Goal: Task Accomplishment & Management: Manage account settings

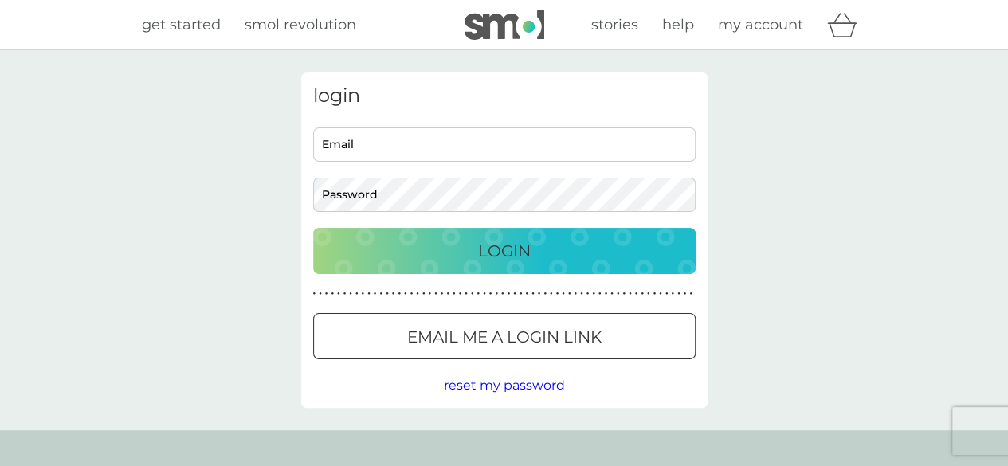
type input "maylis.chapellier@sciencespo.fr"
click at [437, 265] on button "Login" at bounding box center [504, 251] width 382 height 46
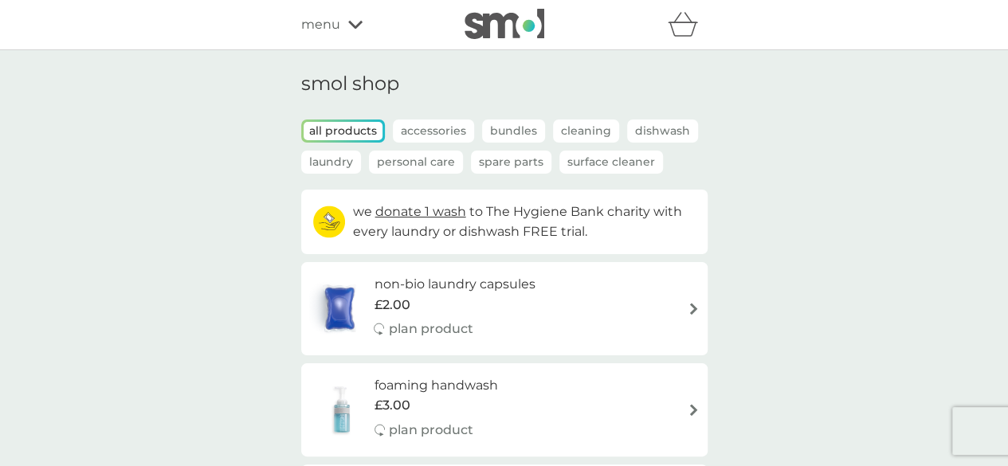
click at [347, 10] on div "refer a friend & you BOTH save smol impact smol shop your smol plans your upcom…" at bounding box center [504, 25] width 406 height 32
click at [353, 22] on icon at bounding box center [355, 25] width 14 height 10
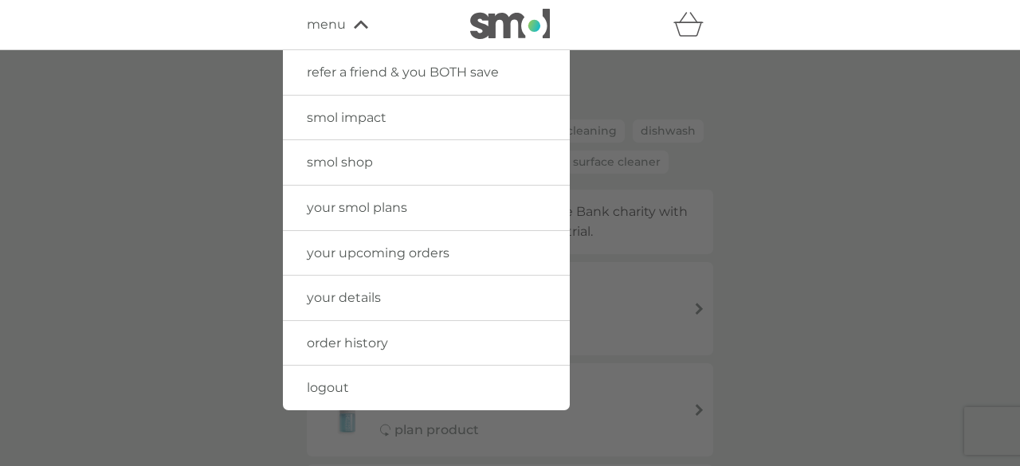
click at [374, 245] on span "your upcoming orders" at bounding box center [378, 252] width 143 height 15
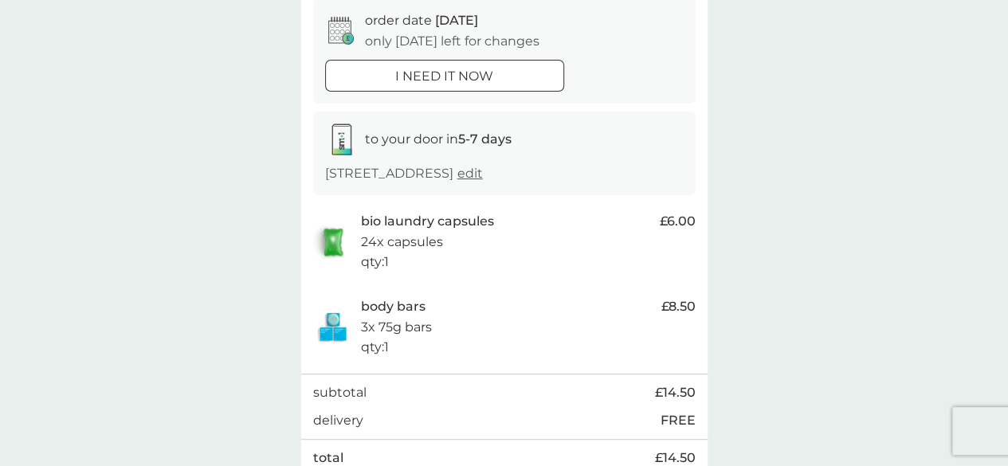
scroll to position [159, 0]
click at [445, 83] on div at bounding box center [444, 77] width 57 height 17
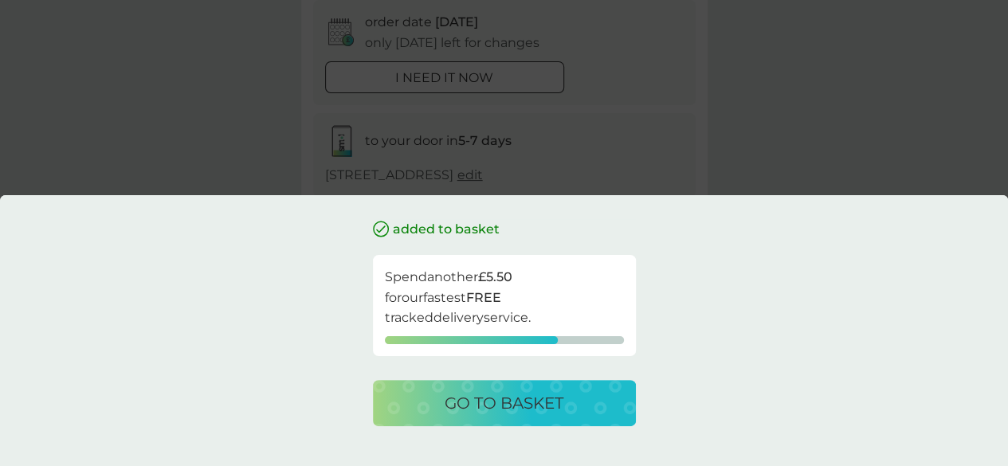
click at [531, 394] on p "go to basket" at bounding box center [504, 402] width 119 height 25
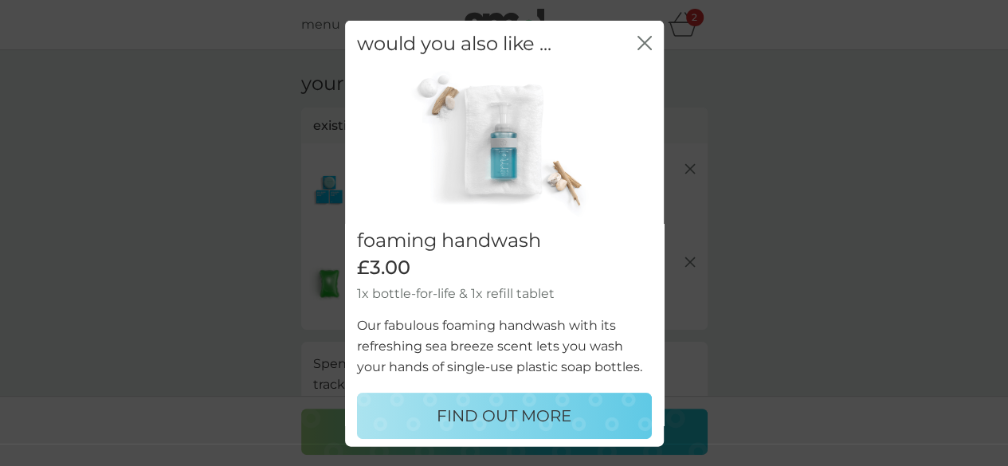
click at [637, 35] on icon "close" at bounding box center [644, 42] width 14 height 14
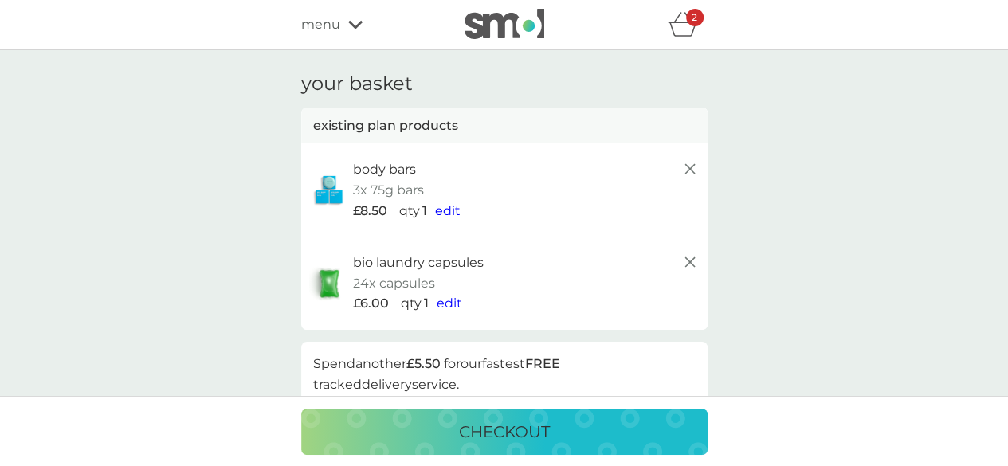
click at [690, 163] on icon at bounding box center [689, 168] width 19 height 19
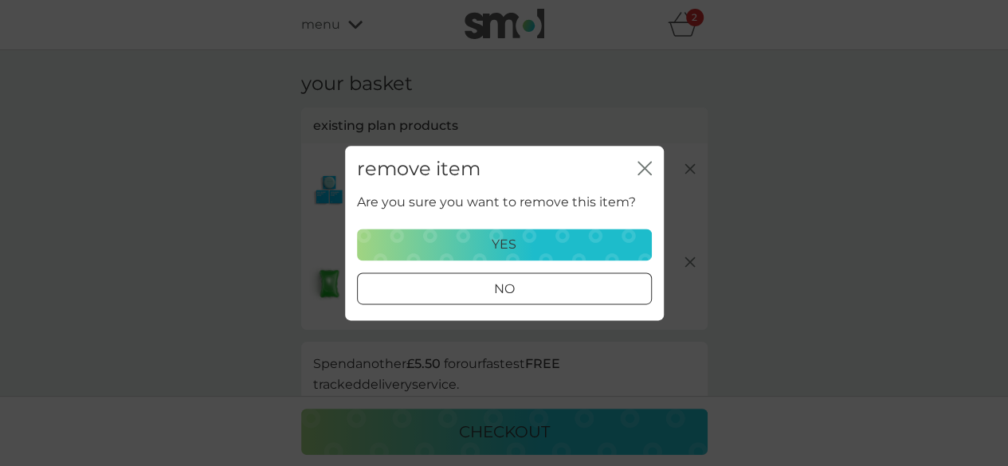
click at [567, 237] on div "yes" at bounding box center [504, 244] width 274 height 21
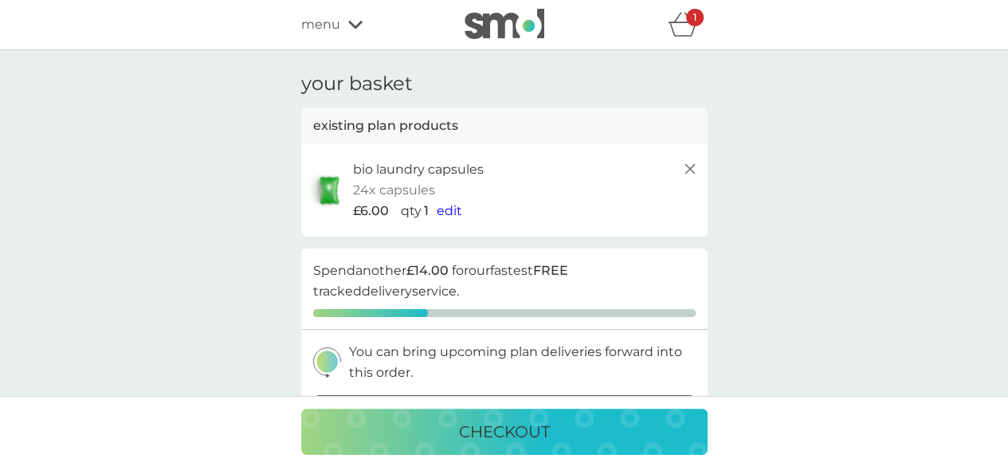
click at [690, 163] on icon at bounding box center [689, 168] width 19 height 19
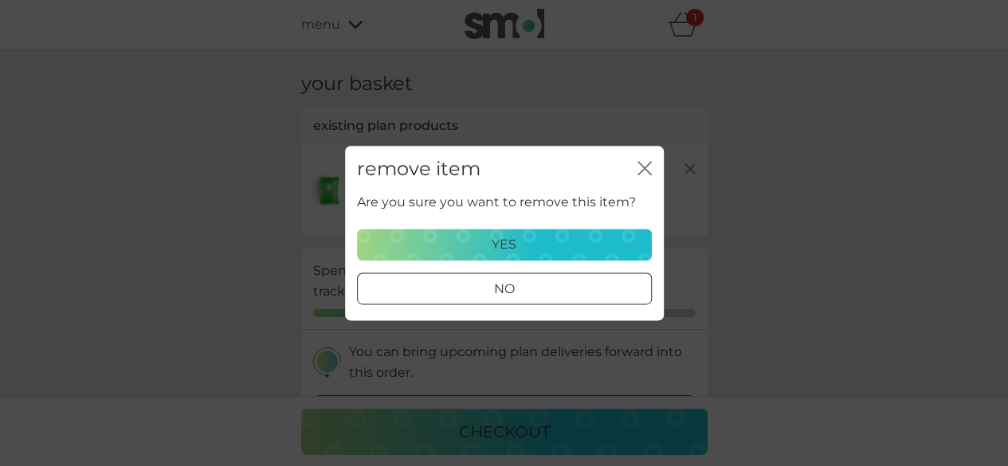
click at [572, 245] on div "yes" at bounding box center [504, 244] width 274 height 21
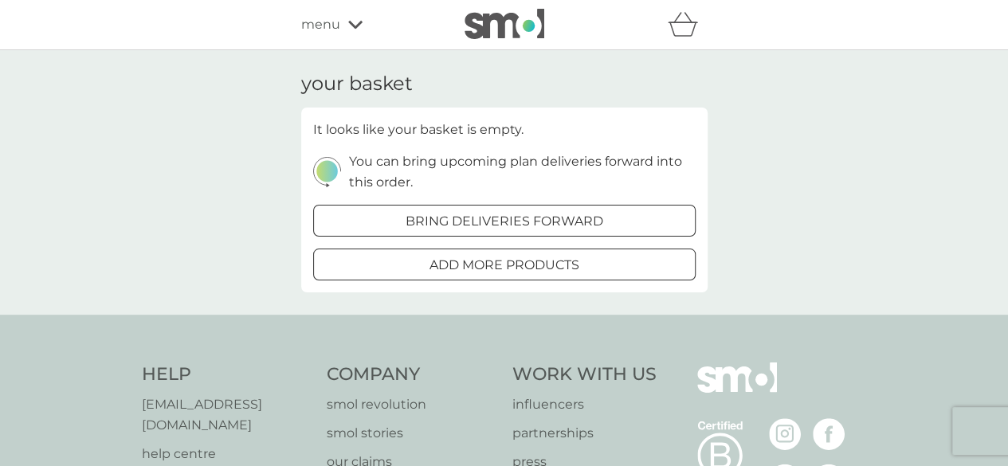
click at [335, 25] on span "menu" at bounding box center [320, 24] width 39 height 21
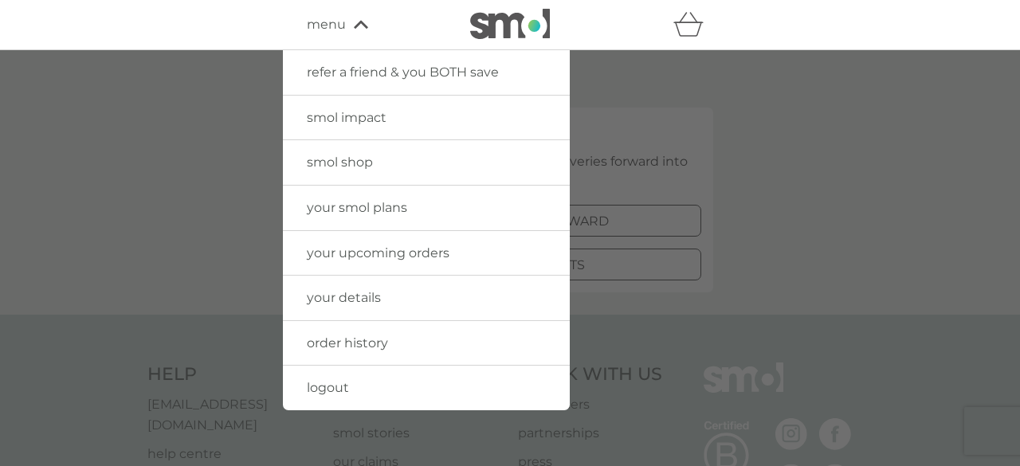
click at [394, 253] on span "your upcoming orders" at bounding box center [378, 252] width 143 height 15
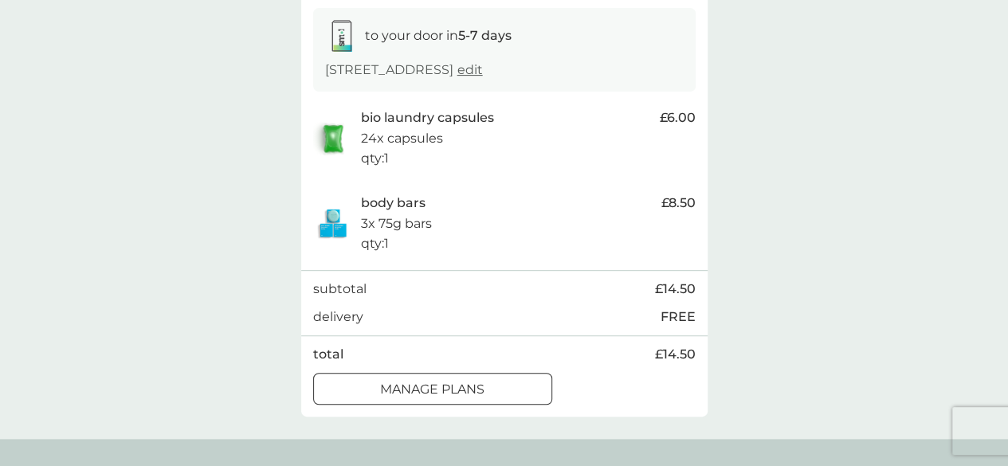
scroll to position [329, 0]
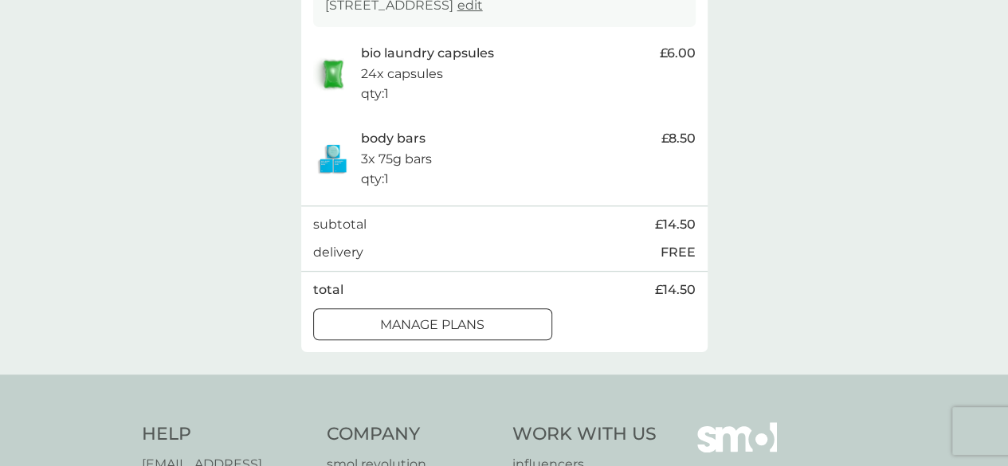
click at [451, 323] on div at bounding box center [451, 323] width 0 height 0
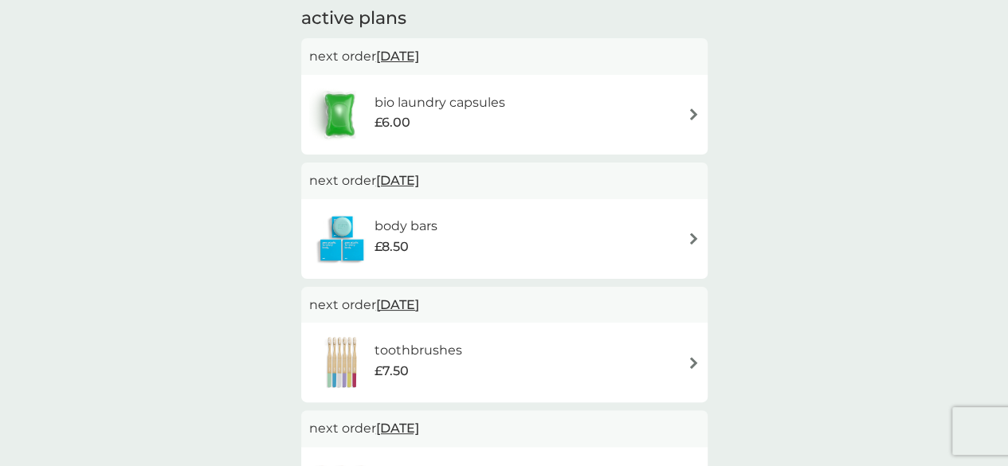
scroll to position [279, 0]
click at [409, 170] on span "[DATE]" at bounding box center [397, 179] width 43 height 31
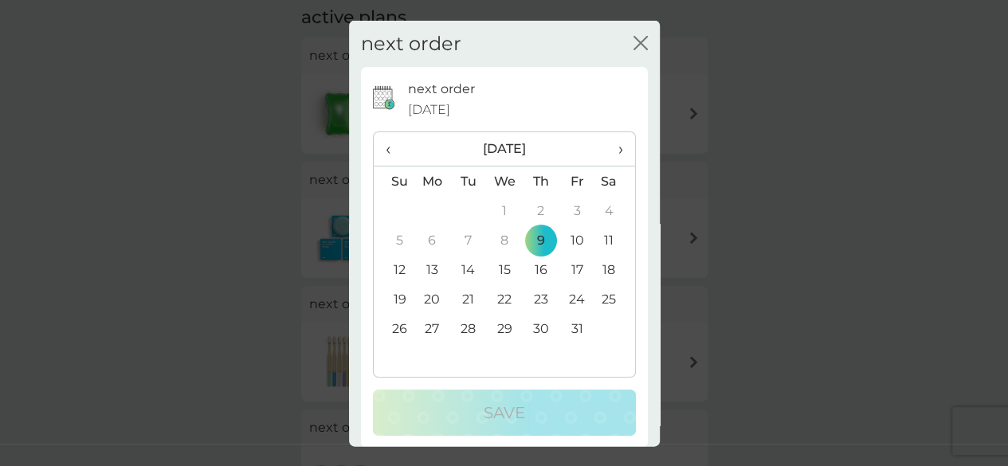
click at [606, 149] on span "›" at bounding box center [614, 148] width 16 height 33
click at [430, 265] on td "10" at bounding box center [432, 269] width 37 height 29
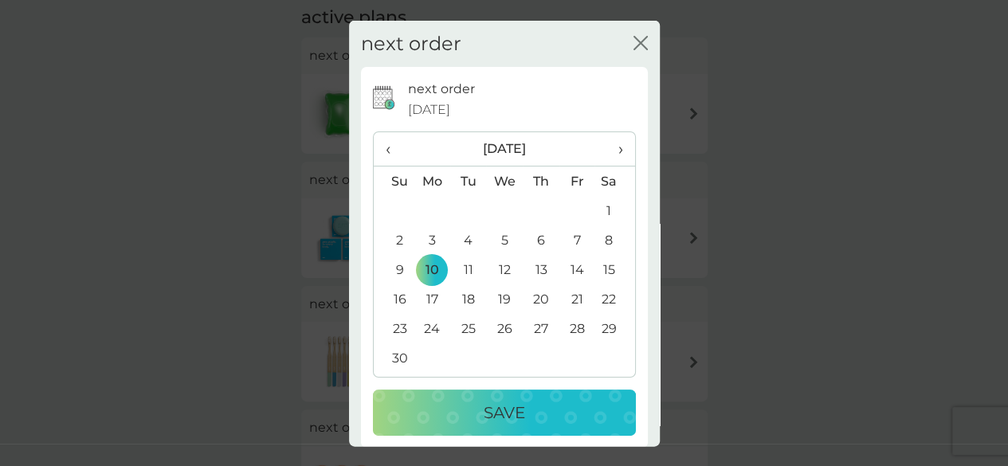
click at [489, 407] on p "Save" at bounding box center [504, 412] width 41 height 25
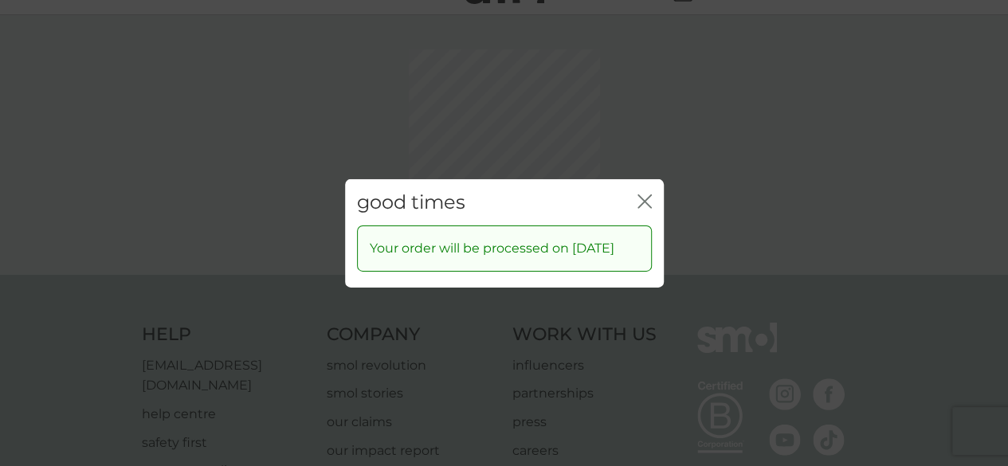
scroll to position [34, 0]
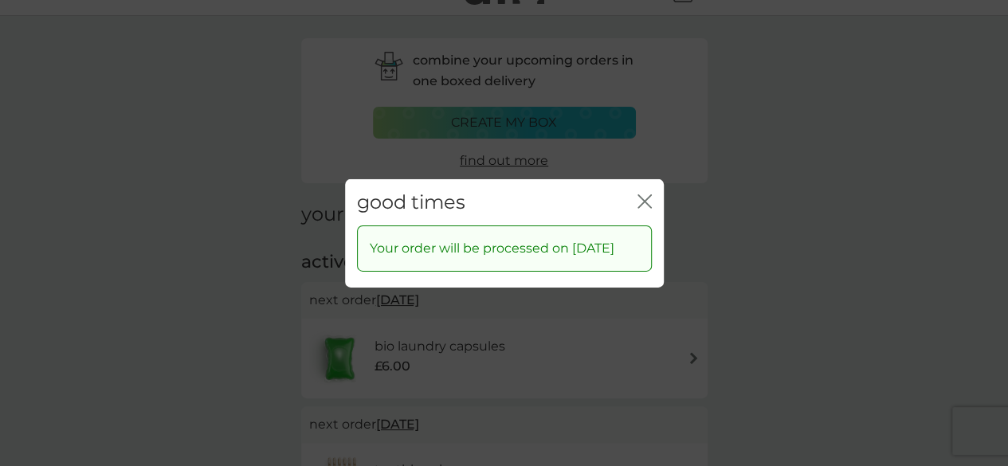
click at [647, 194] on icon "close" at bounding box center [647, 200] width 6 height 13
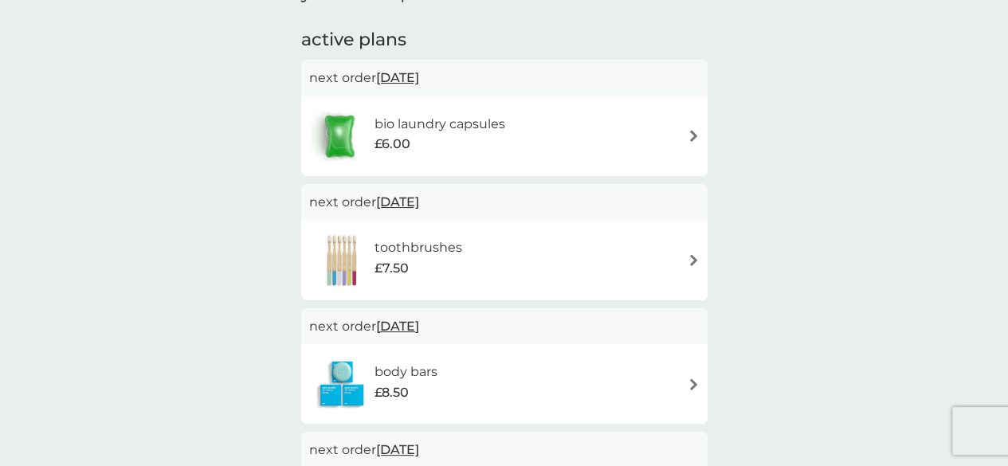
scroll to position [266, 0]
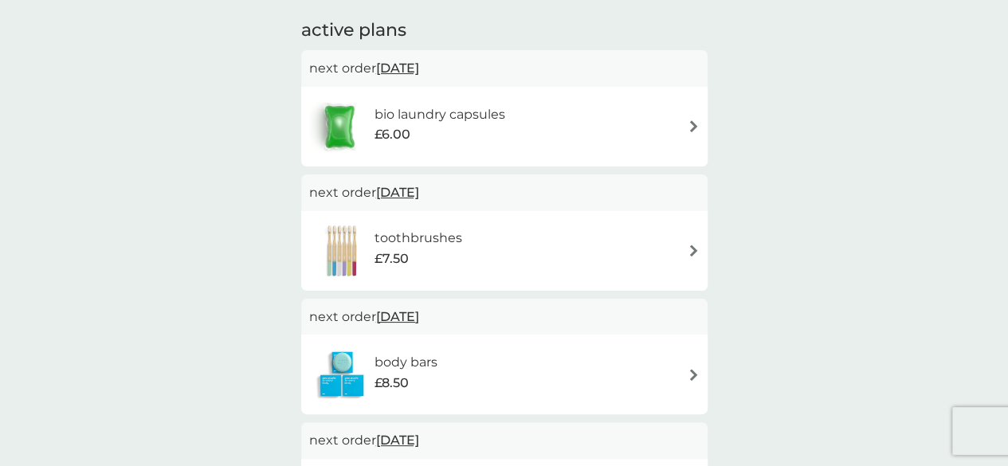
click at [419, 65] on span "[DATE]" at bounding box center [397, 68] width 43 height 31
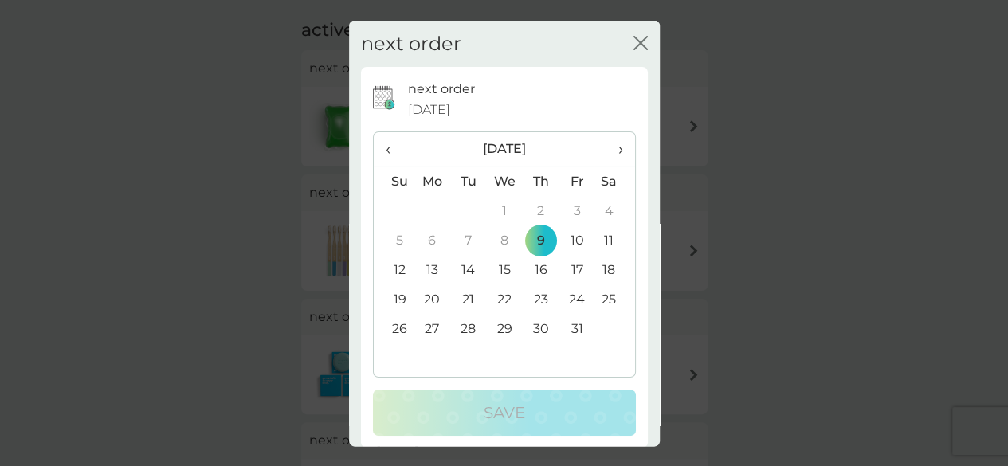
click at [606, 146] on span "›" at bounding box center [614, 148] width 16 height 33
click at [435, 267] on td "10" at bounding box center [432, 269] width 37 height 29
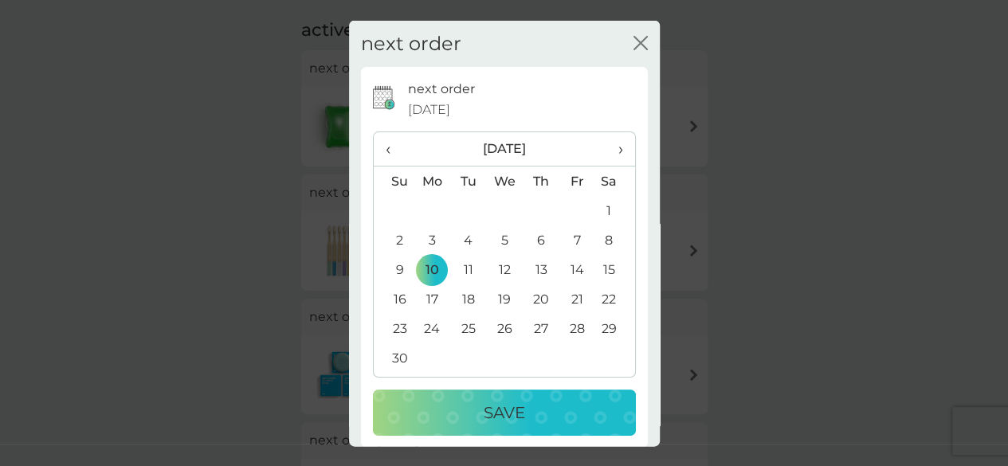
click at [479, 394] on button "Save" at bounding box center [504, 413] width 263 height 46
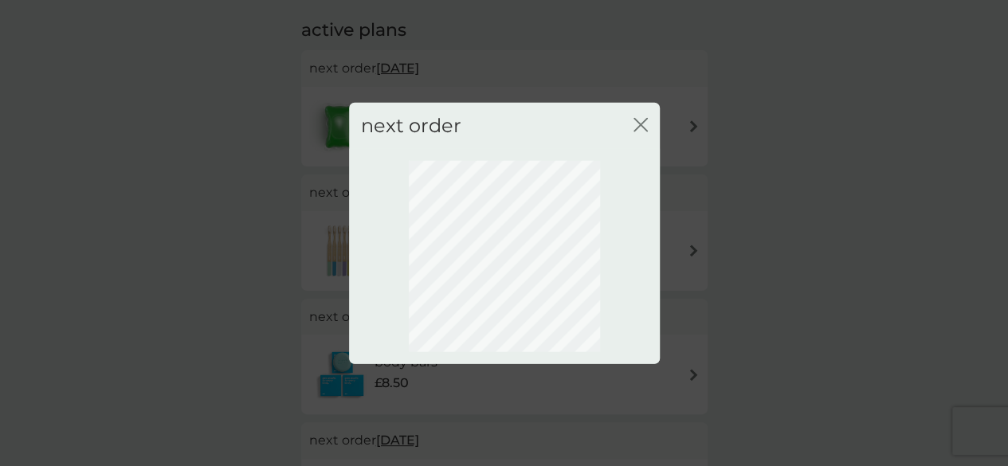
click at [178, 241] on div "next order close" at bounding box center [504, 233] width 1008 height 466
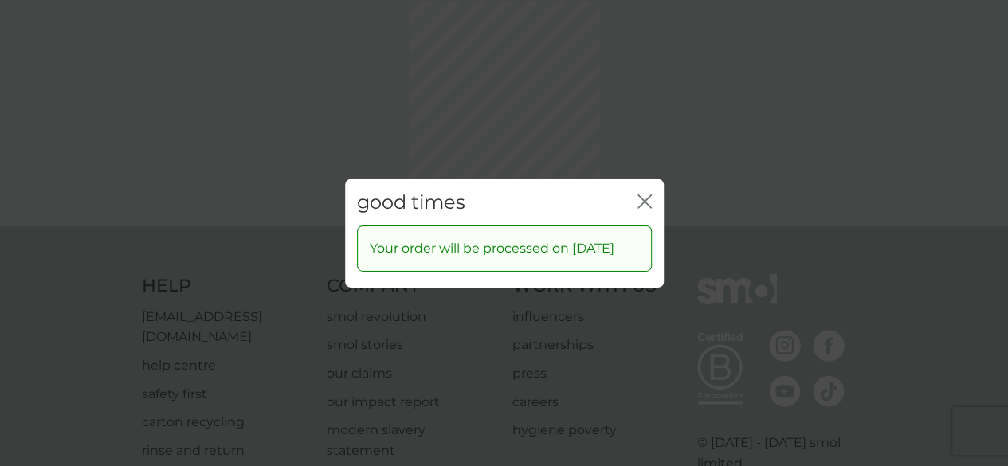
scroll to position [0, 0]
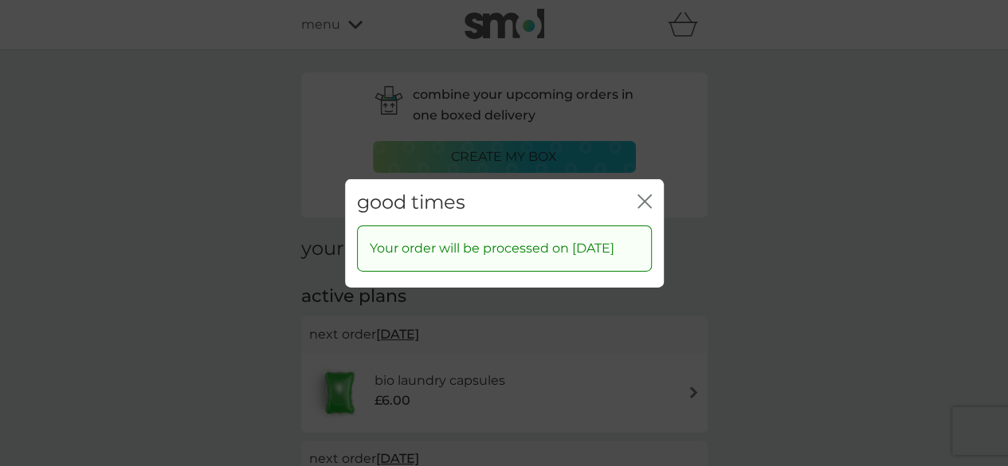
click at [649, 190] on div "close" at bounding box center [644, 201] width 14 height 23
click at [643, 195] on icon "close" at bounding box center [644, 201] width 14 height 14
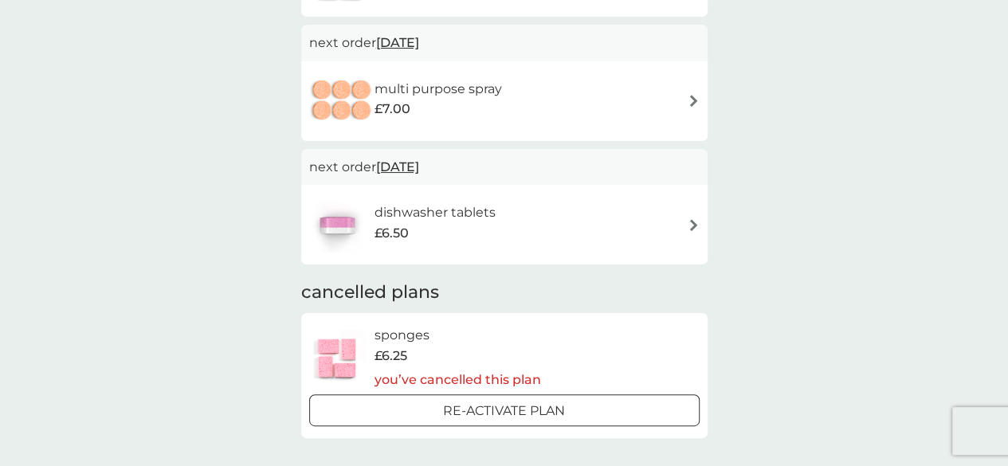
scroll to position [664, 0]
click at [419, 166] on span "[DATE]" at bounding box center [397, 166] width 43 height 31
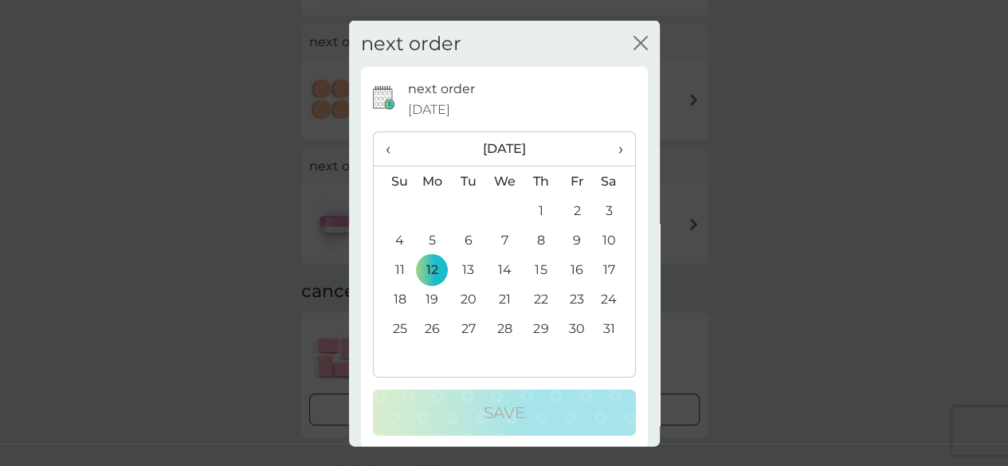
click at [634, 40] on icon "close" at bounding box center [640, 42] width 14 height 14
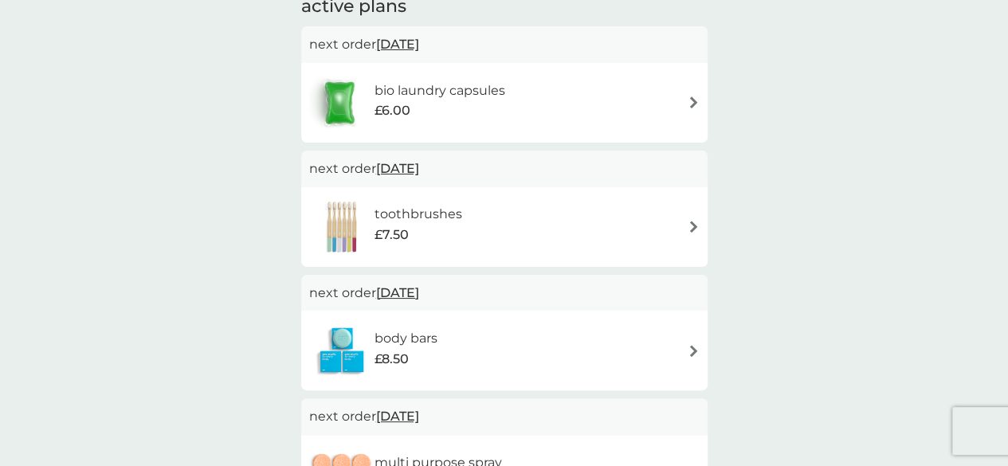
scroll to position [279, 0]
